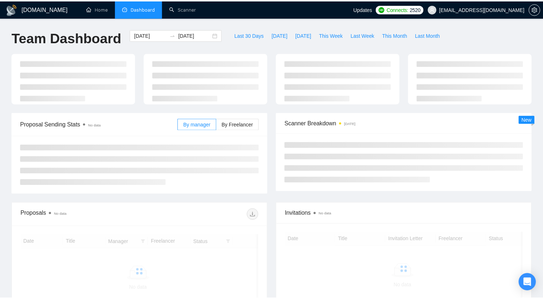
scroll to position [90, 0]
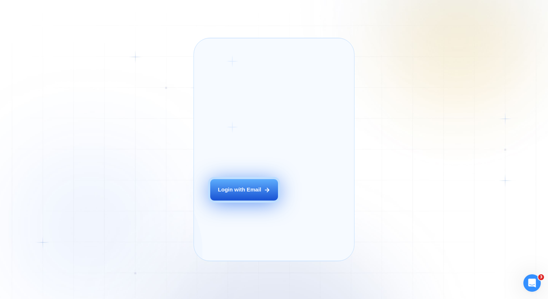
click at [256, 200] on button "Login with Email" at bounding box center [244, 189] width 68 height 21
